Goal: Task Accomplishment & Management: Manage account settings

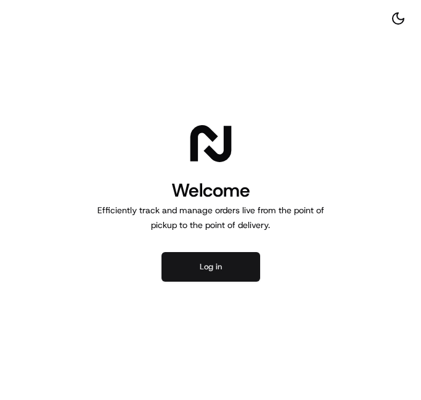
click at [202, 275] on button "Log in" at bounding box center [211, 267] width 99 height 30
